Goal: Find specific page/section: Find specific page/section

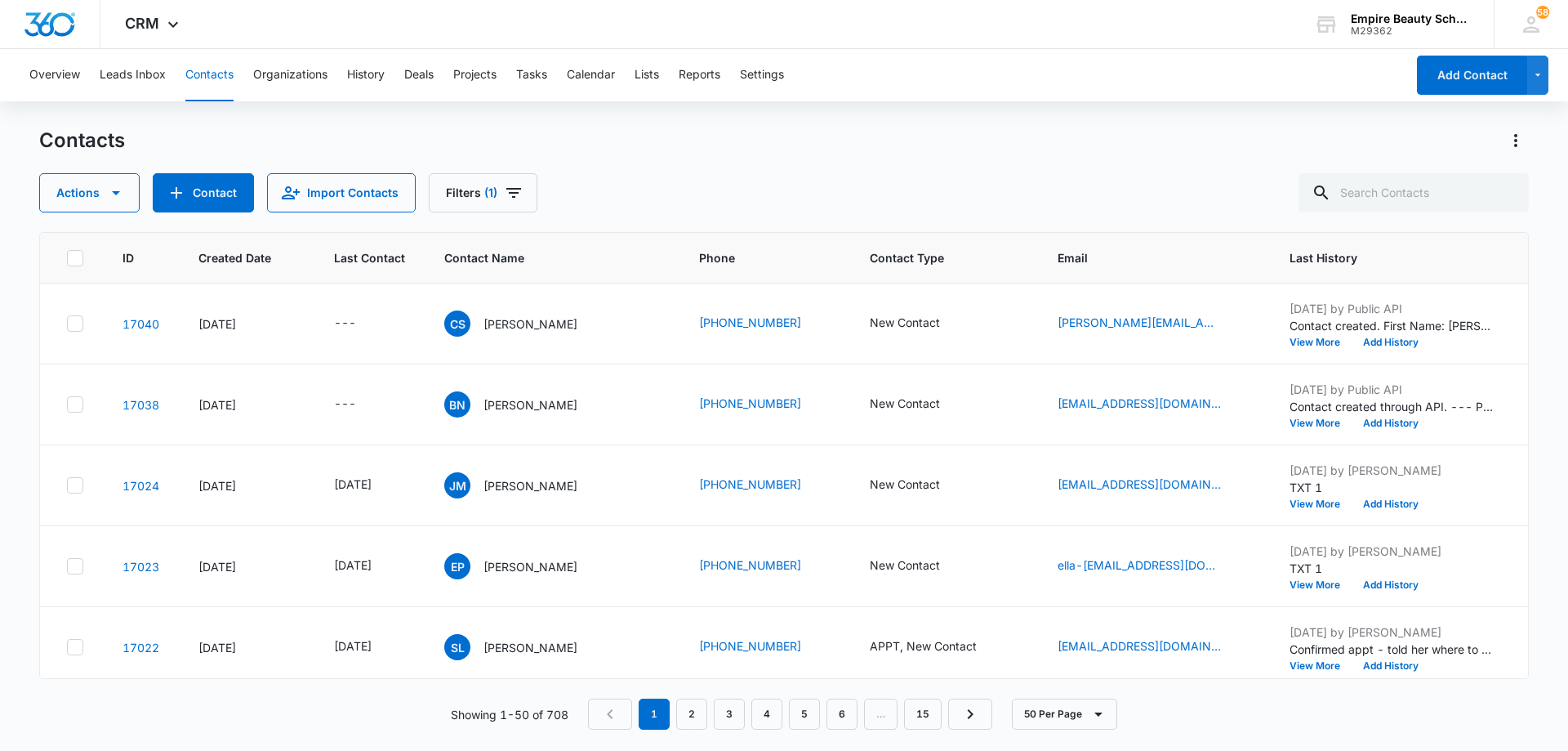
click at [1499, 172] on div "Contacts Actions Contact Import Contacts Filters (1)" at bounding box center [784, 170] width 1490 height 85
click at [1483, 187] on input "text" at bounding box center [1414, 193] width 231 height 40
type input "donnell"
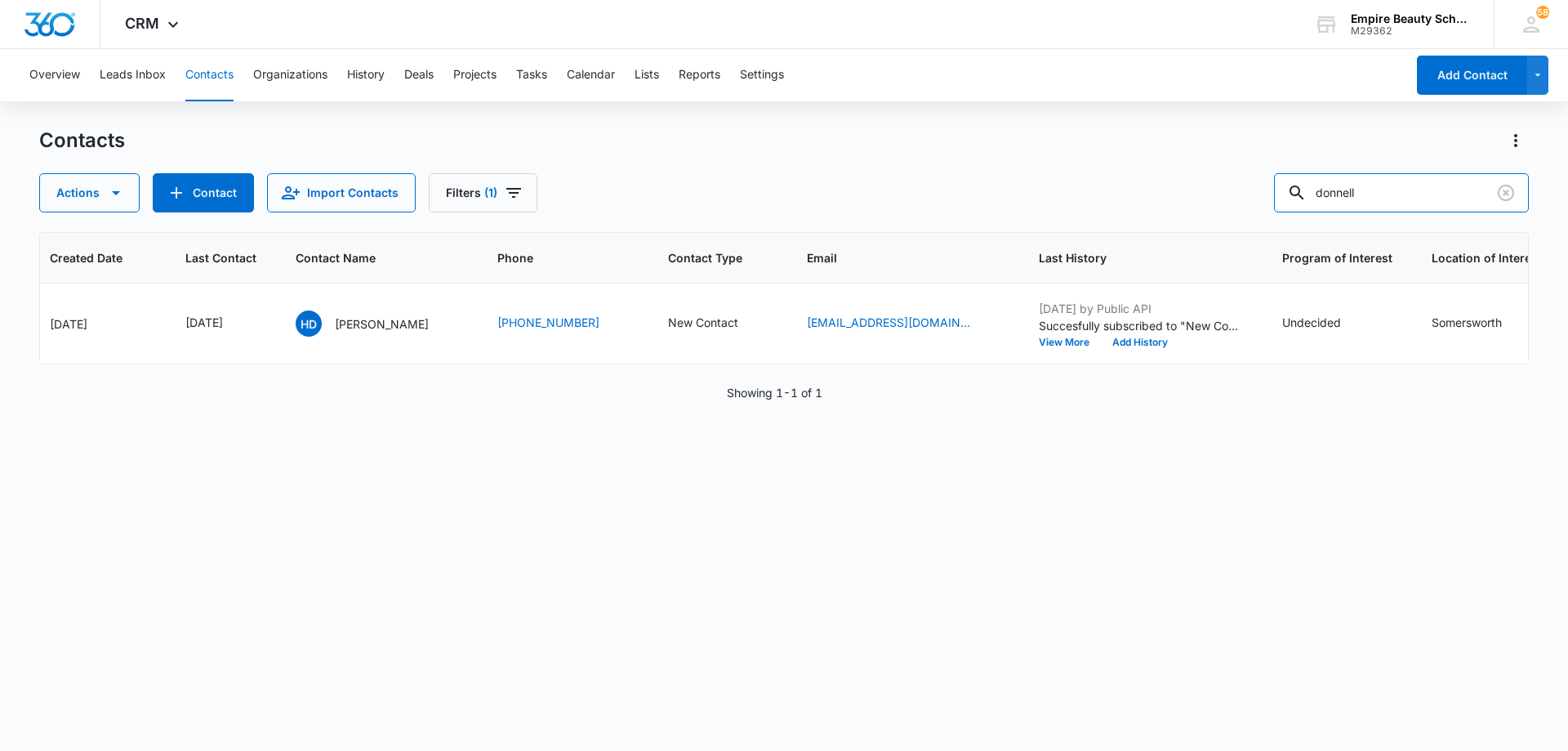
scroll to position [0, 164]
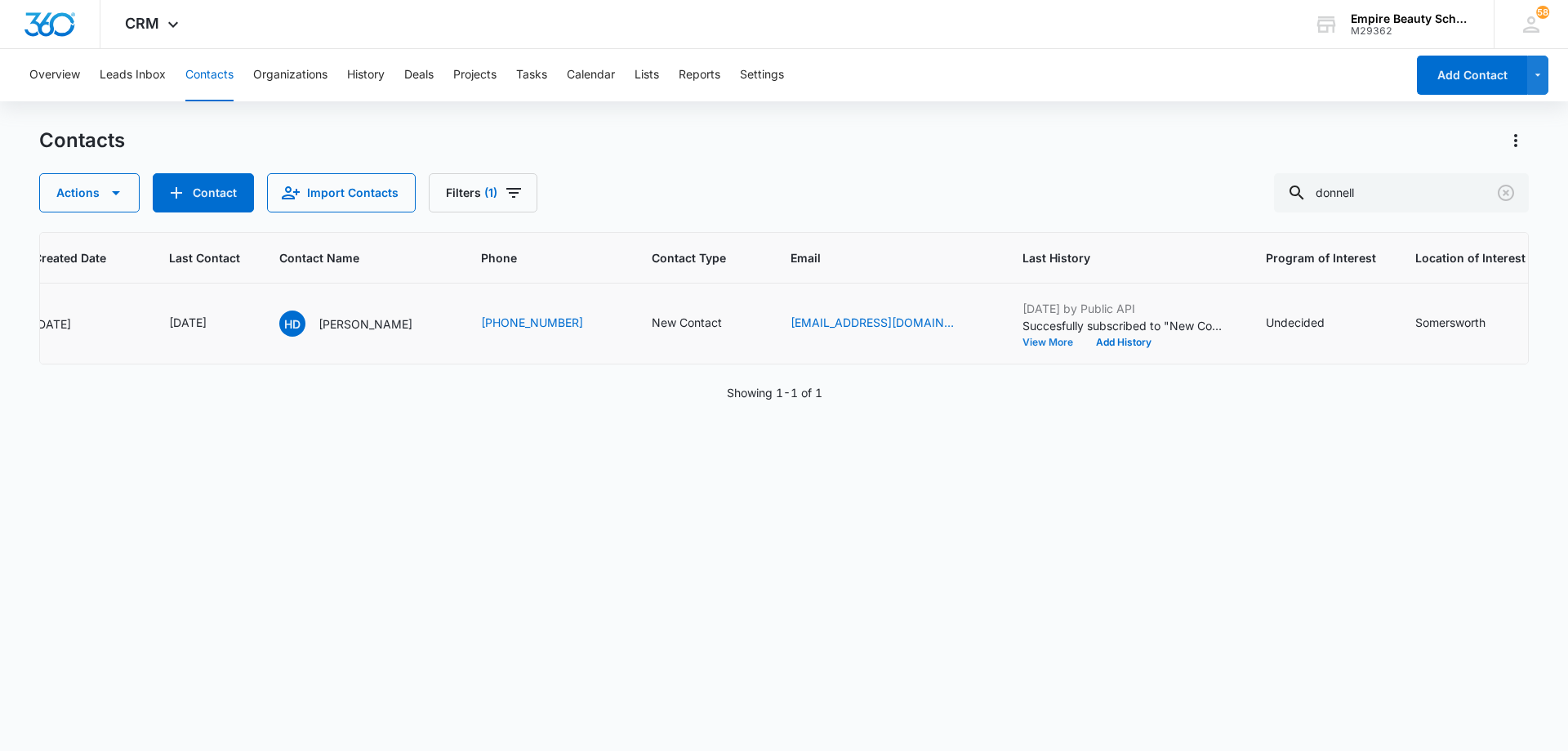
click at [1023, 342] on button "View More" at bounding box center [1054, 342] width 63 height 10
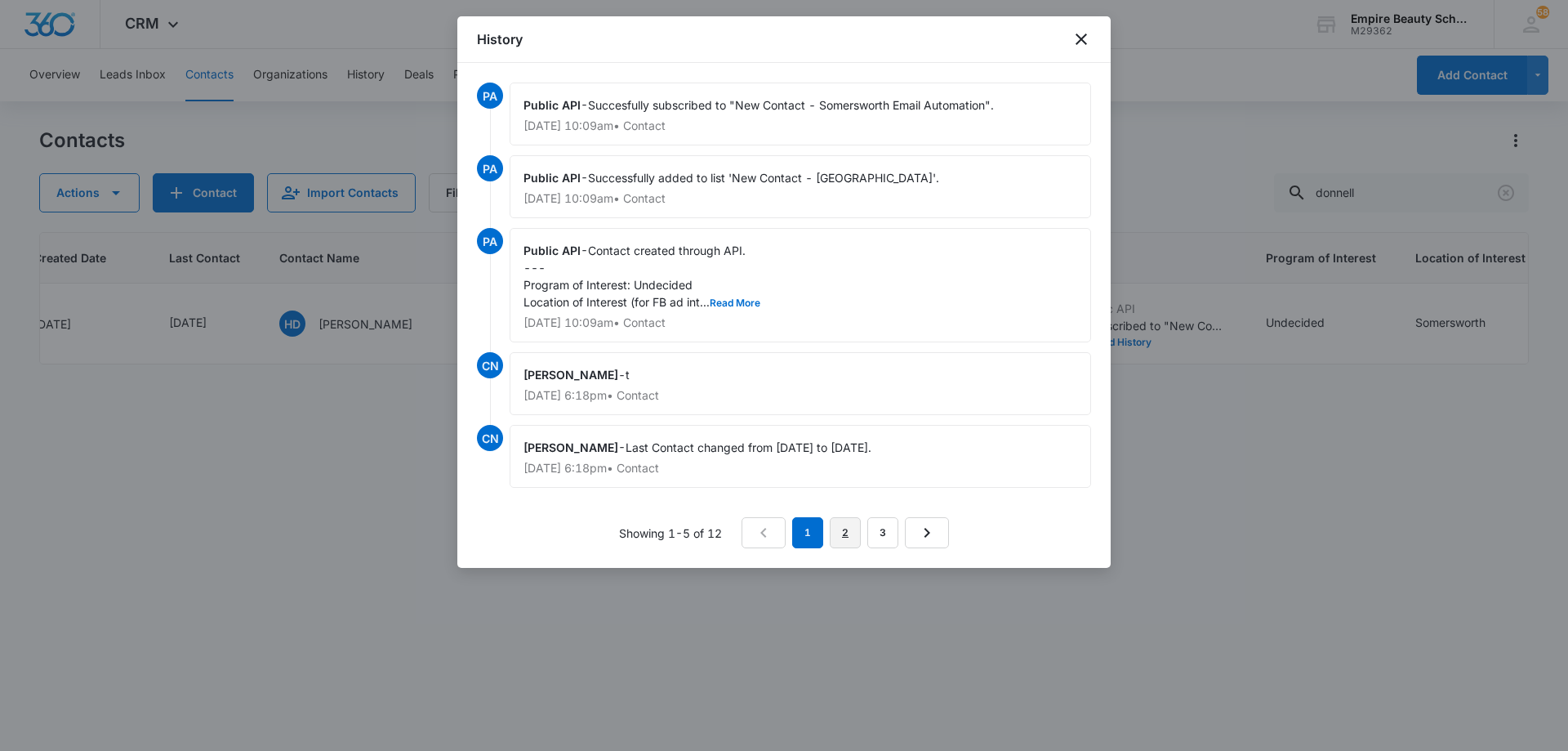
click at [854, 541] on link "2" at bounding box center [845, 532] width 31 height 31
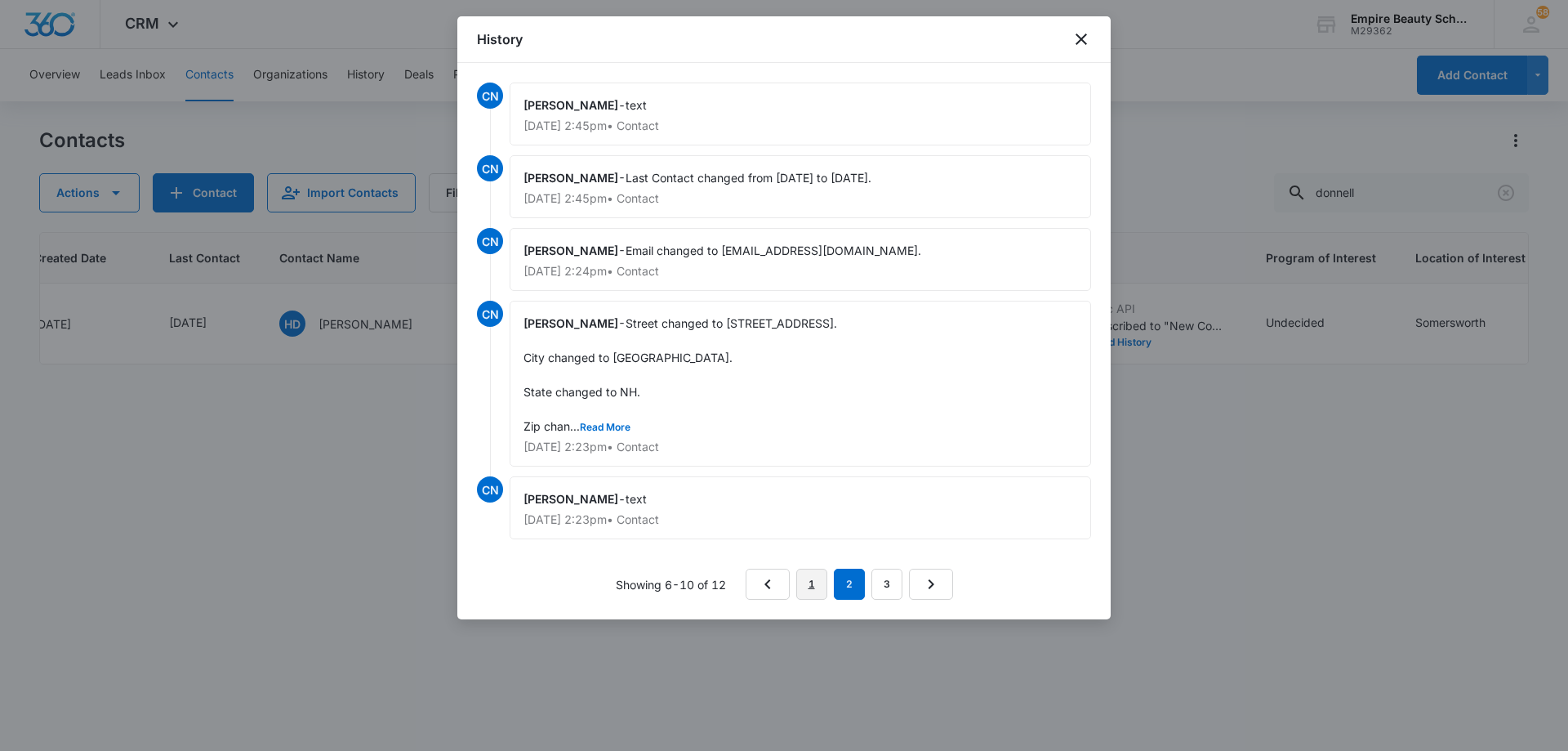
click at [812, 579] on link "1" at bounding box center [812, 584] width 31 height 31
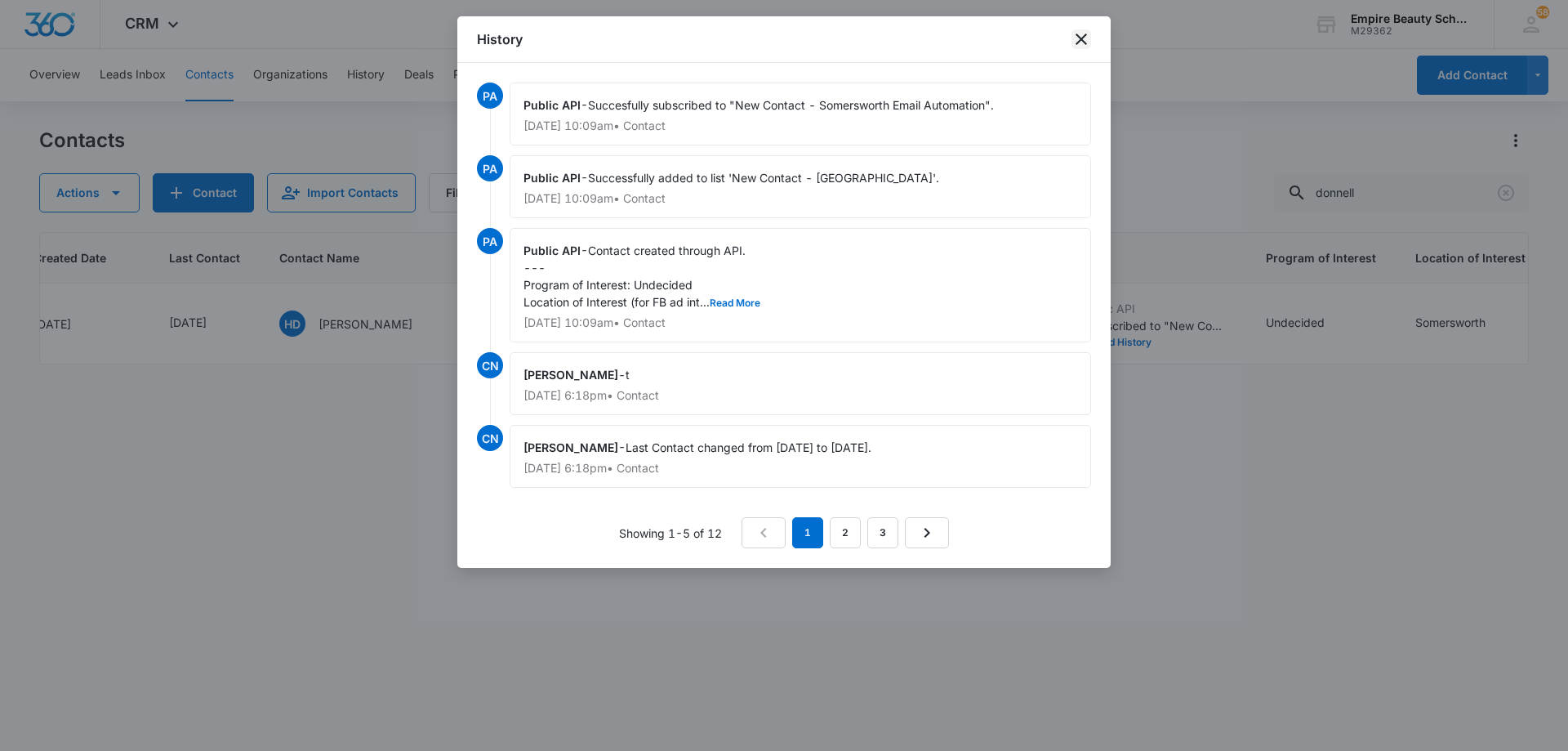
click at [1079, 40] on icon "close" at bounding box center [1081, 39] width 19 height 19
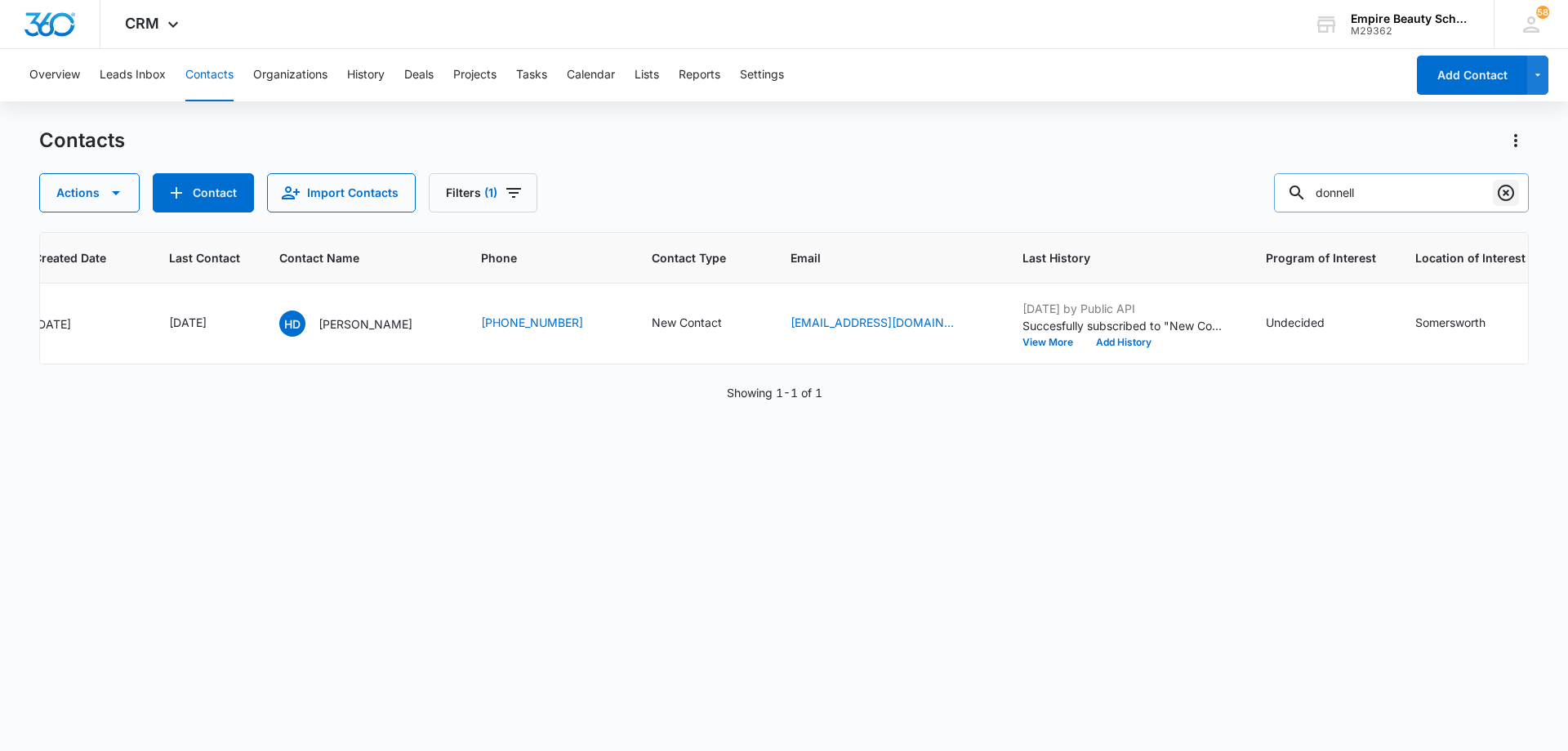
click at [1504, 194] on icon "Clear" at bounding box center [1506, 193] width 19 height 19
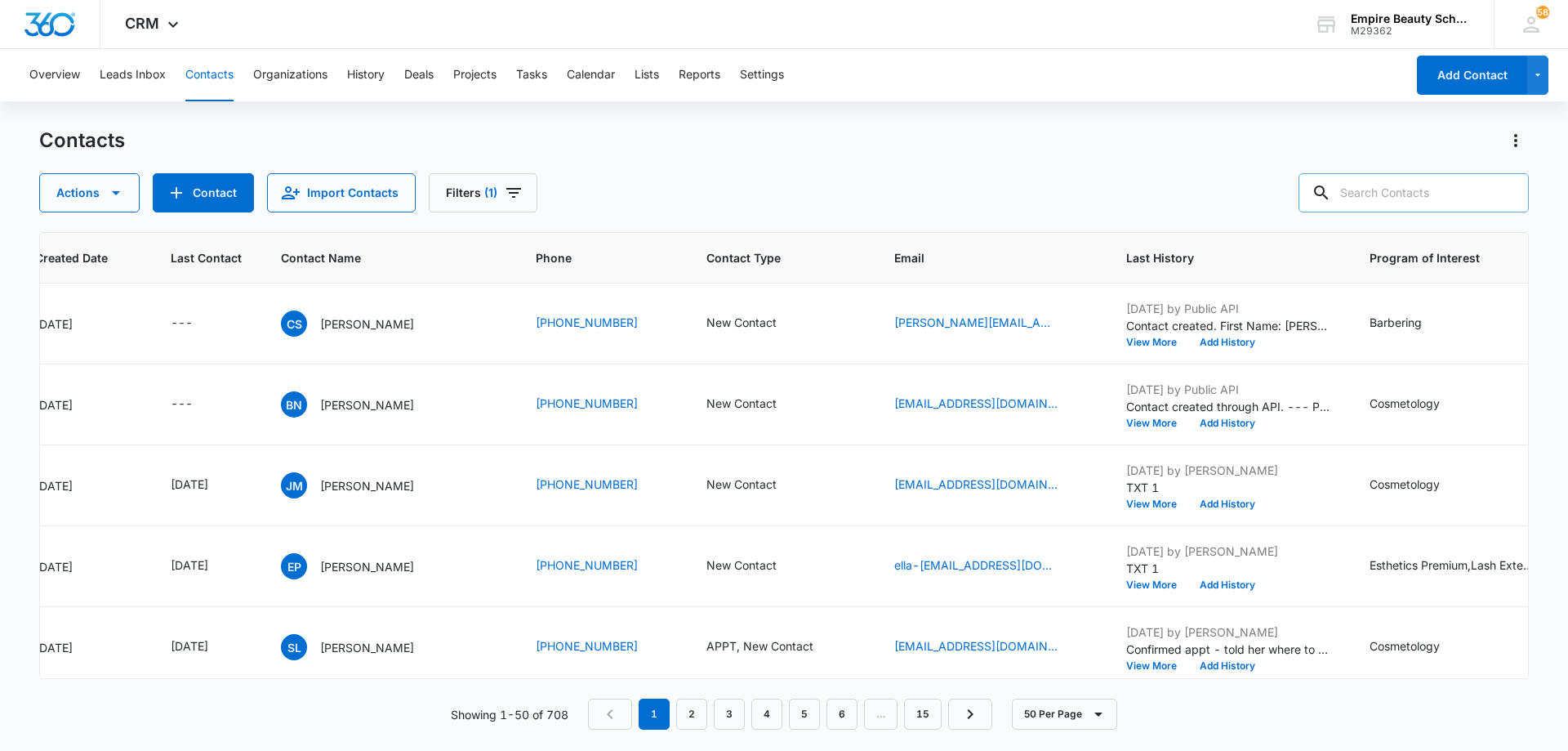
click at [629, 156] on div "Contacts Actions Contact Import Contacts Filters (1)" at bounding box center [784, 170] width 1490 height 85
